Goal: Task Accomplishment & Management: Complete application form

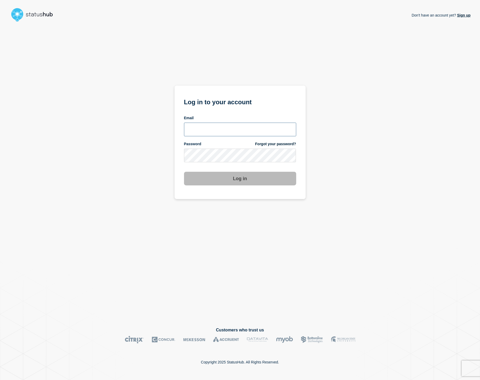
type input "carlja@msu.edu"
click at [258, 182] on button "Log in" at bounding box center [240, 179] width 112 height 14
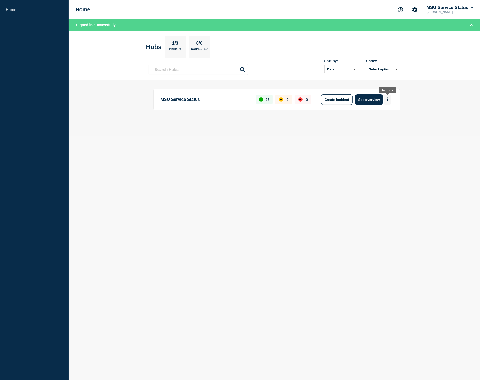
click at [388, 97] on icon "More actions" at bounding box center [388, 99] width 2 height 4
click at [387, 113] on button "Create maintenance" at bounding box center [385, 115] width 35 height 4
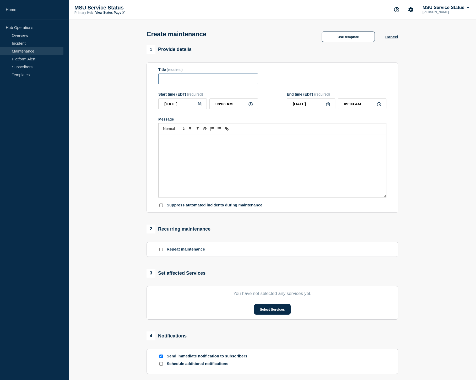
click at [173, 79] on input "Title" at bounding box center [208, 78] width 100 height 11
paste input "[Maintenance] [DOMAIN_NAME] Will Be Unavailable During Planned Maintenance on […"
type input "[Maintenance] [DOMAIN_NAME] Will Be Unavailable During Planned Maintenance on […"
click at [200, 104] on icon at bounding box center [200, 104] width 4 height 4
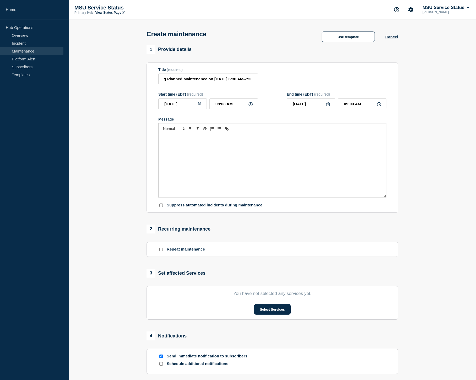
scroll to position [0, 0]
click at [190, 145] on div "10" at bounding box center [191, 145] width 7 height 7
type input "[DATE]"
click at [219, 105] on input "08:03 AM" at bounding box center [234, 103] width 49 height 11
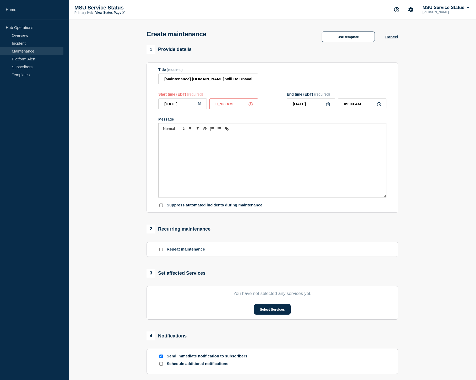
type input "06:03 AM"
type input "07:03 AM"
type input "06:33 AM"
type input "07:33 AM"
type input "06:30 AM"
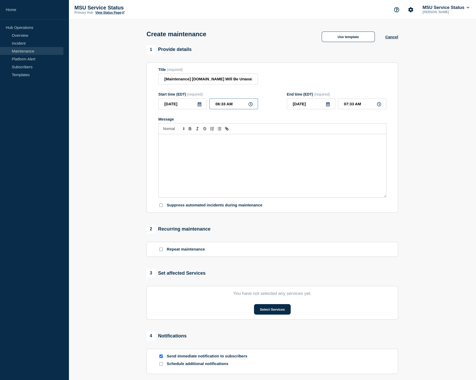
type input "07:30 AM"
click at [307, 155] on div "Message" at bounding box center [273, 165] width 228 height 63
click at [191, 147] on div "Message" at bounding box center [273, 165] width 228 height 63
click at [211, 81] on input "[Maintenance] [DOMAIN_NAME] Will Be Unavailable During Planned Maintenance on […" at bounding box center [208, 78] width 100 height 11
type input "[Maintenance] [DOMAIN_NAME] Will Be Unavailable During Planned Maintenance on […"
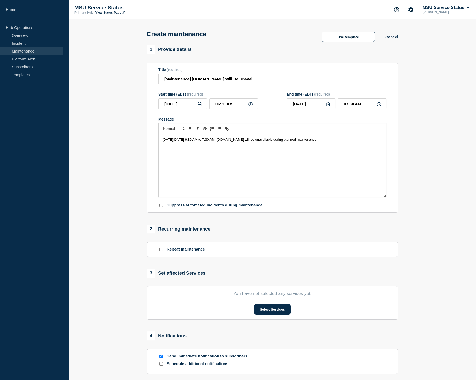
click at [374, 142] on p "[DATE][DATE] 6:30 AM to 7:30 AM, [DOMAIN_NAME] will be unavailable during plann…" at bounding box center [273, 139] width 220 height 5
paste div "Message"
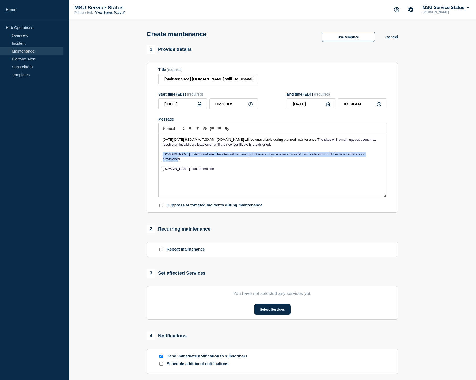
drag, startPoint x: 162, startPoint y: 156, endPoint x: 380, endPoint y: 157, distance: 217.5
click at [380, 157] on div "[DATE][DATE] 6:30 AM to 7:30 AM, [DOMAIN_NAME] will be unavailable during plann…" at bounding box center [273, 165] width 228 height 63
click at [274, 141] on span "[DATE][DATE] 6:30 AM to 7:30 AM, [DOMAIN_NAME] will be unavailable during plann…" at bounding box center [240, 139] width 155 height 4
click at [349, 142] on span "The sites will remain up, but users may receive an invalid certificate error un…" at bounding box center [270, 141] width 215 height 9
click at [275, 141] on span "[DATE][DATE] 6:30 AM to 7:30 AM, [DOMAIN_NAME] will be unavailable during plann…" at bounding box center [240, 139] width 155 height 4
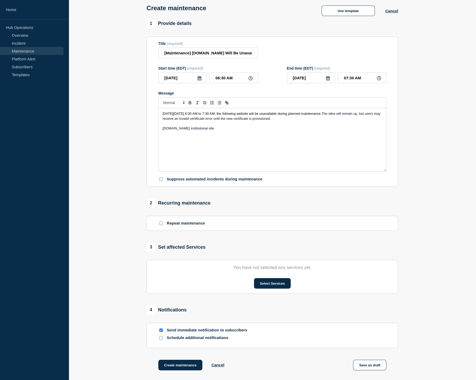
scroll to position [52, 0]
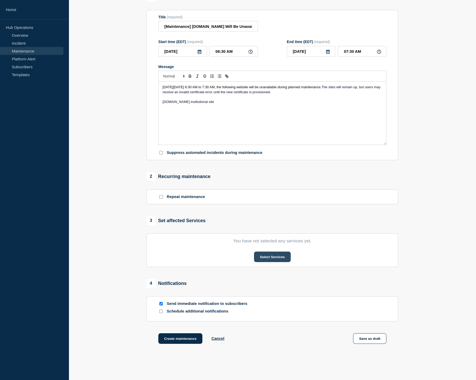
click at [275, 260] on button "Select Services" at bounding box center [272, 256] width 36 height 10
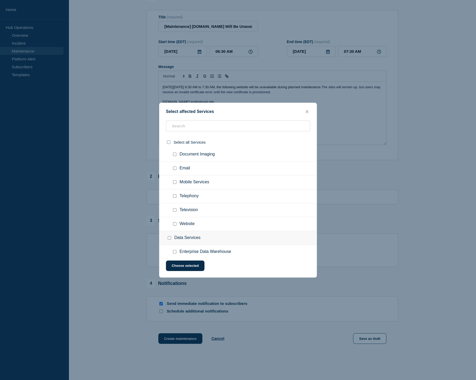
scroll to position [184, 0]
click at [175, 238] on input "Website checkbox" at bounding box center [174, 236] width 3 height 3
checkbox input "true"
click at [194, 266] on button "Choose selected" at bounding box center [185, 265] width 39 height 10
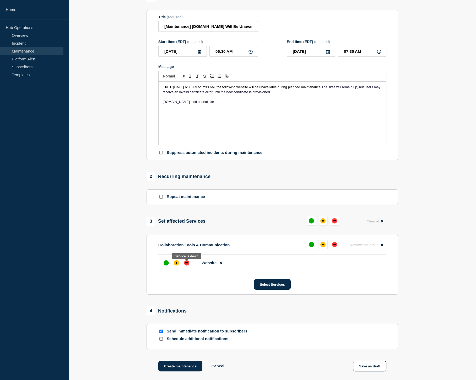
drag, startPoint x: 189, startPoint y: 267, endPoint x: 200, endPoint y: 282, distance: 18.6
click at [189, 265] on div "down" at bounding box center [186, 262] width 5 height 5
click at [178, 263] on div "affected" at bounding box center [176, 262] width 5 height 5
click at [188, 263] on div "down" at bounding box center [186, 262] width 3 height 1
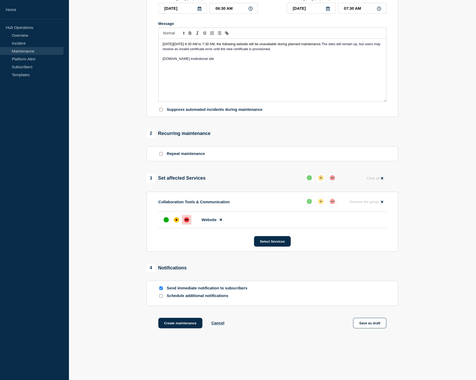
scroll to position [105, 0]
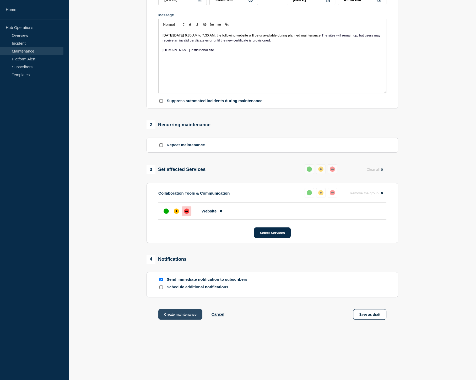
click at [187, 315] on button "Create maintenance" at bounding box center [180, 314] width 44 height 10
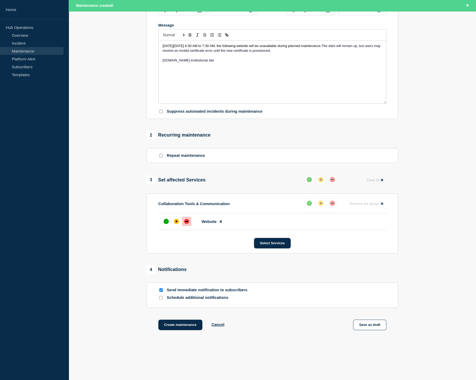
scroll to position [116, 0]
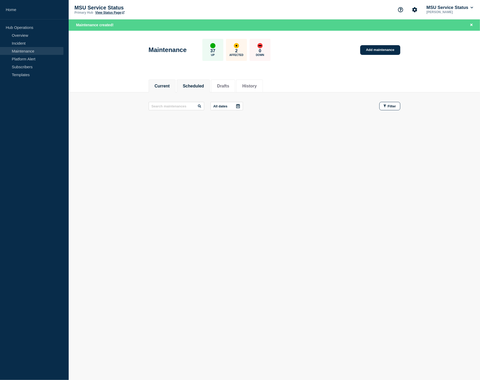
click at [199, 86] on button "Scheduled" at bounding box center [193, 86] width 21 height 5
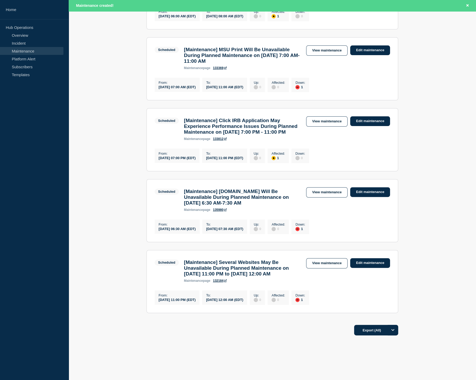
scroll to position [236, 0]
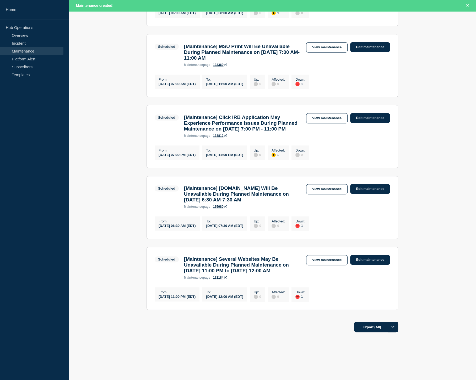
click at [221, 208] on link "135980" at bounding box center [220, 207] width 14 height 4
